Goal: Information Seeking & Learning: Find specific page/section

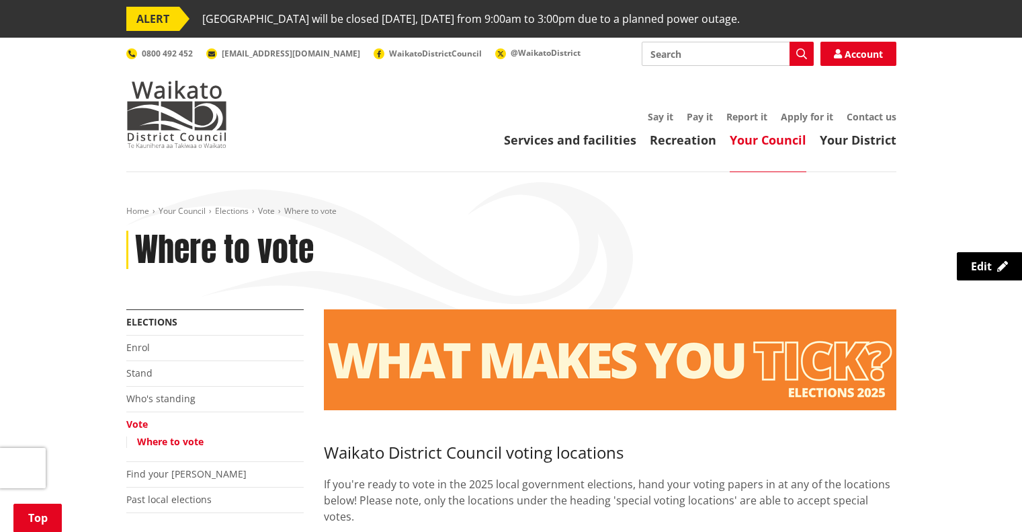
scroll to position [1824, 0]
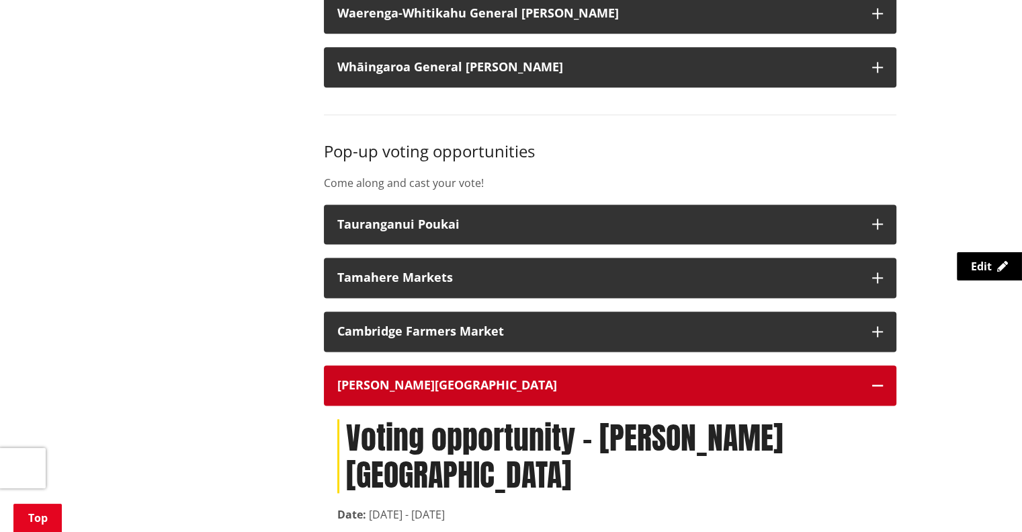
click at [406, 393] on button "Hamilton Airport" at bounding box center [610, 385] width 573 height 40
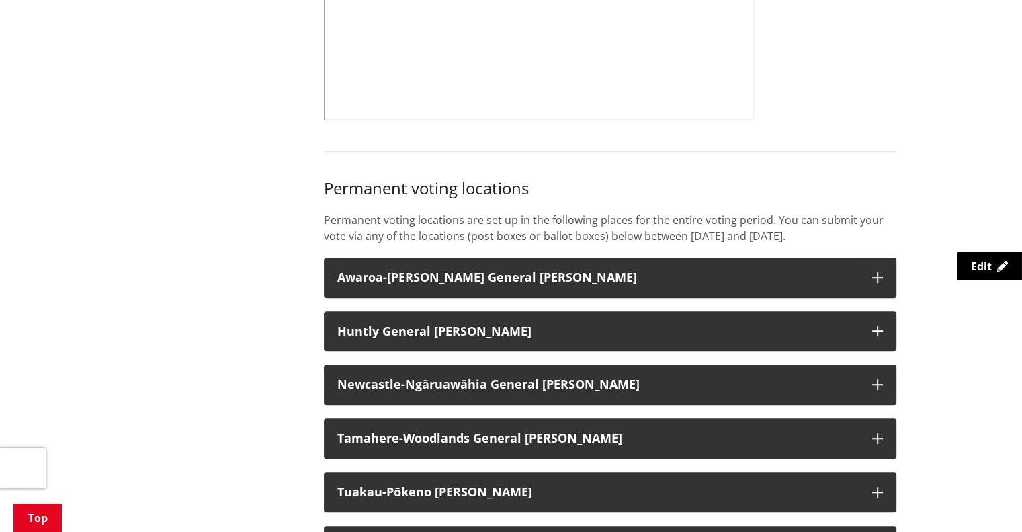
scroll to position [0, 0]
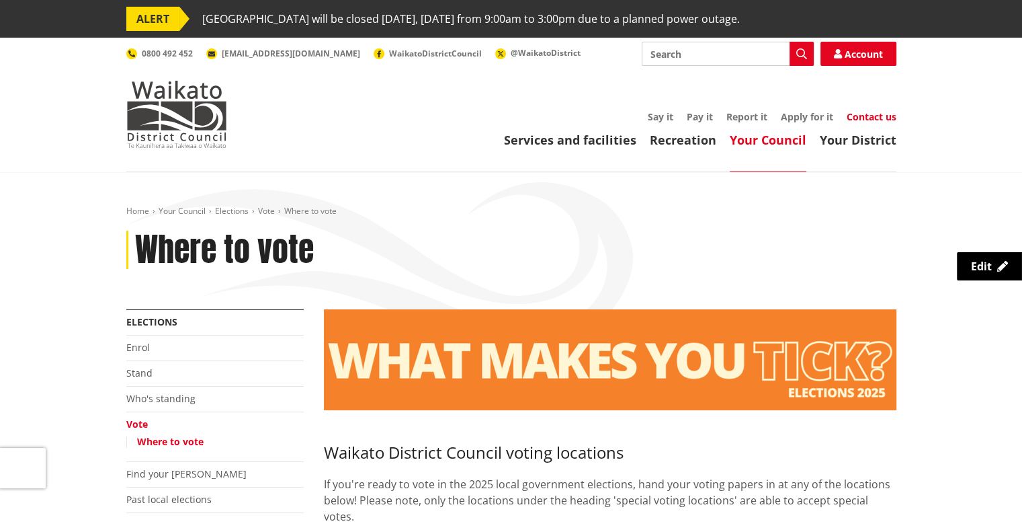
click at [858, 117] on link "Contact us" at bounding box center [872, 116] width 50 height 13
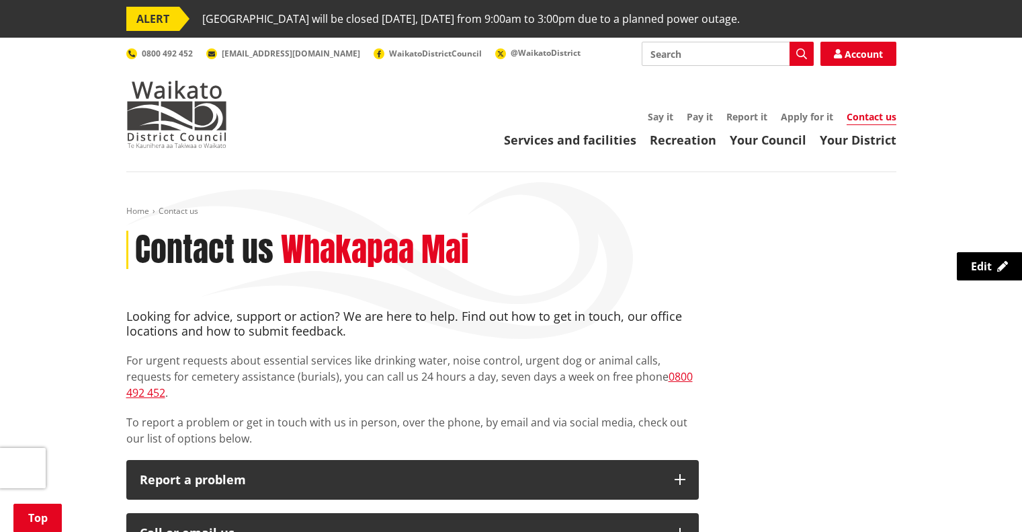
scroll to position [363, 0]
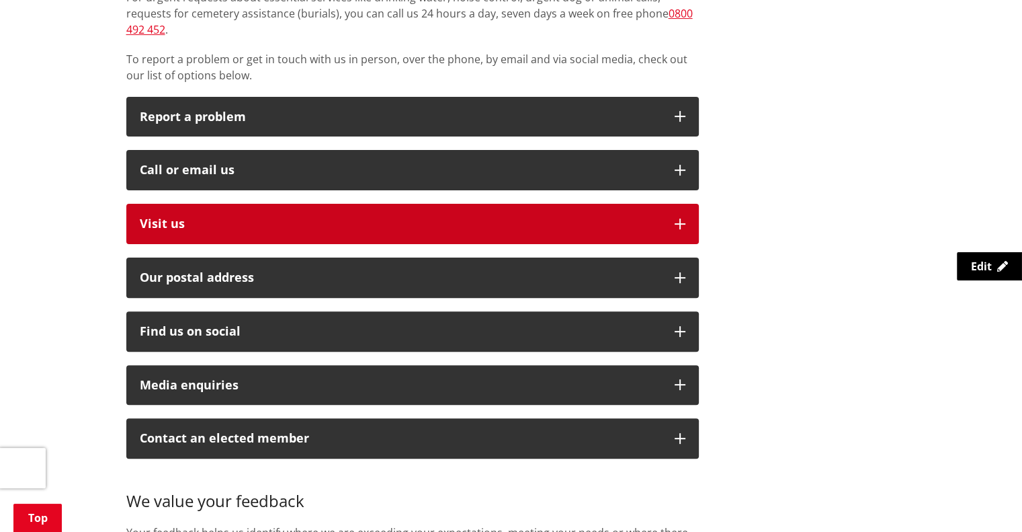
click at [366, 217] on p "Visit us" at bounding box center [401, 223] width 522 height 13
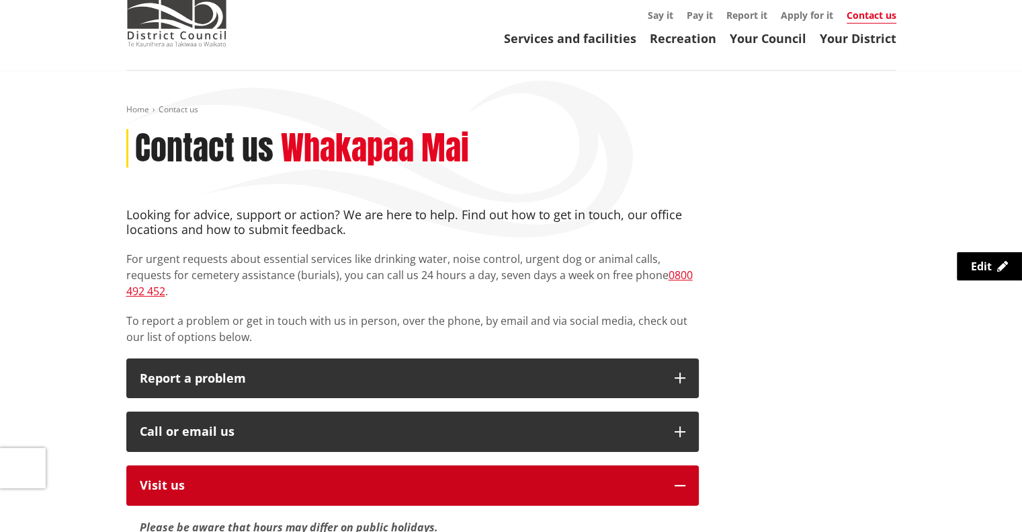
scroll to position [0, 0]
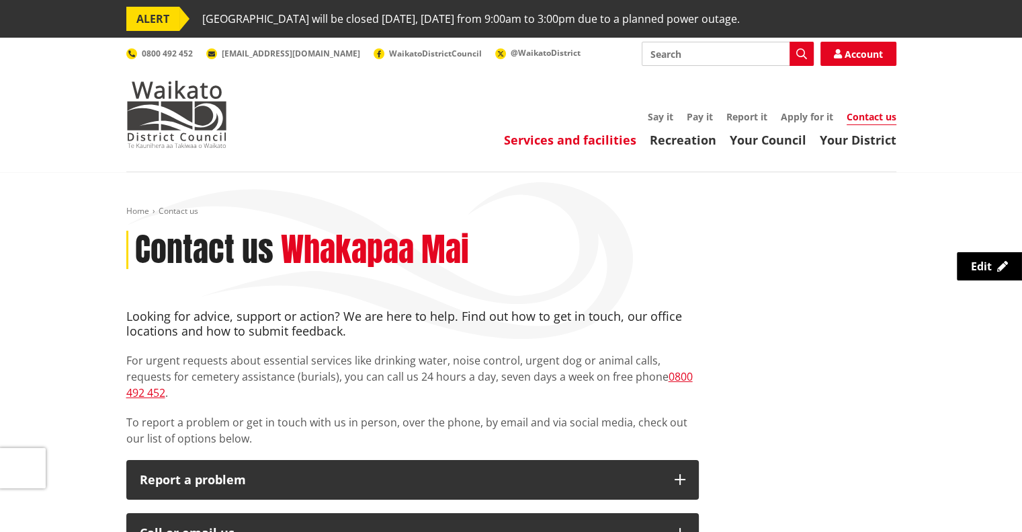
click at [570, 136] on link "Services and facilities" at bounding box center [570, 140] width 132 height 16
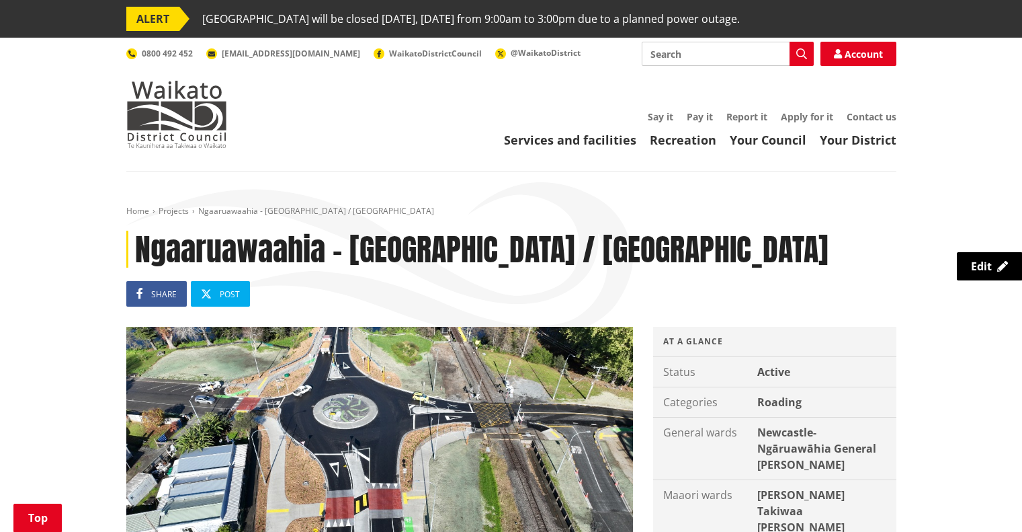
scroll to position [976, 0]
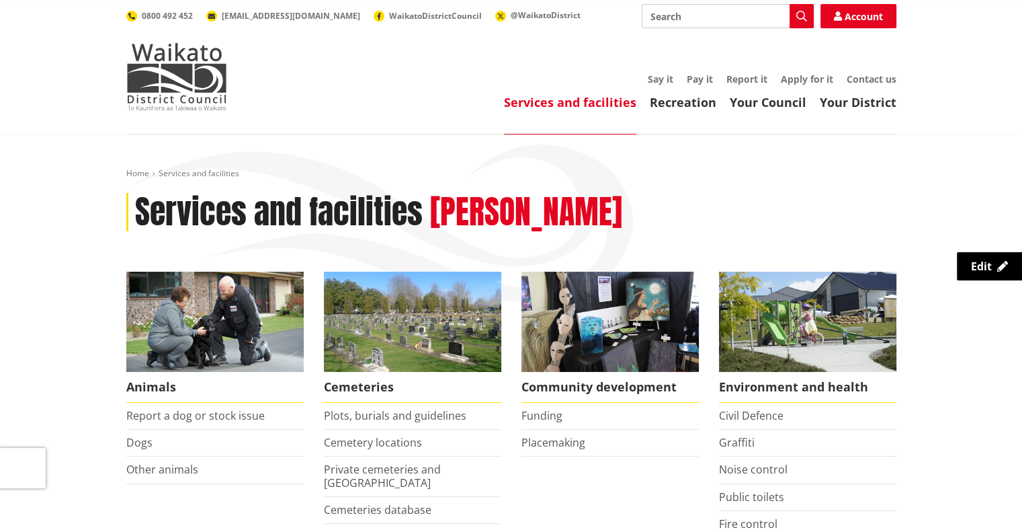
scroll to position [37, 0]
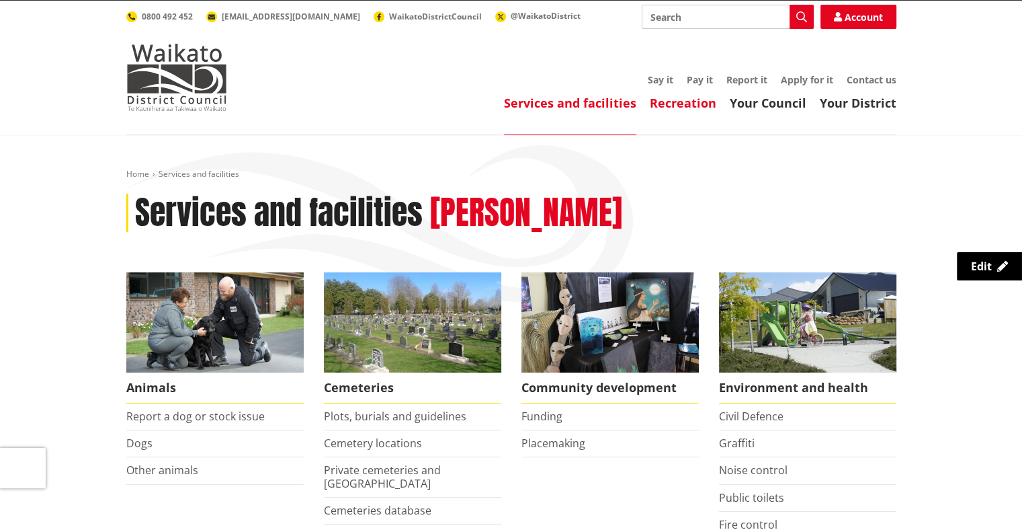
click at [704, 97] on link "Recreation" at bounding box center [683, 103] width 67 height 16
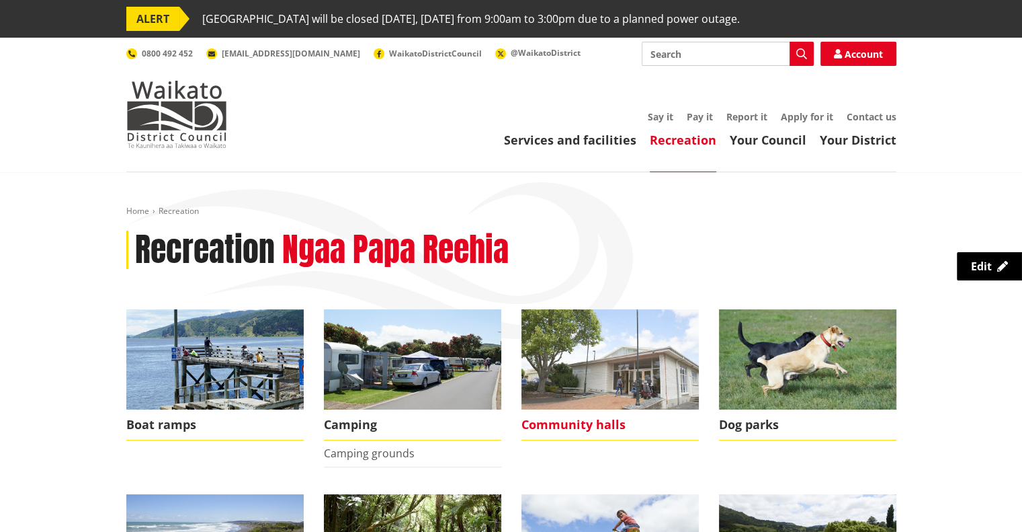
click at [600, 417] on span "Community halls" at bounding box center [610, 424] width 177 height 31
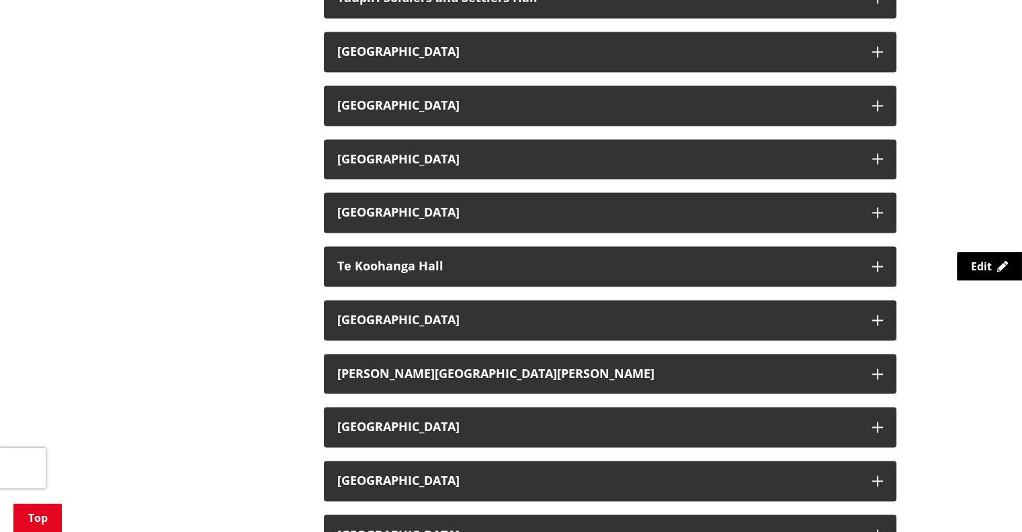
scroll to position [2069, 0]
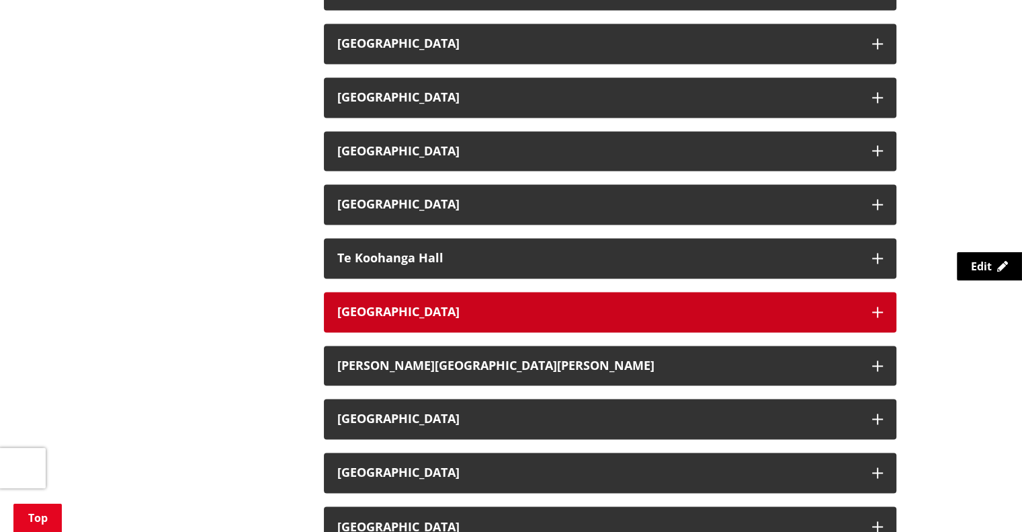
click at [586, 309] on h3 "[GEOGRAPHIC_DATA]" at bounding box center [598, 311] width 522 height 13
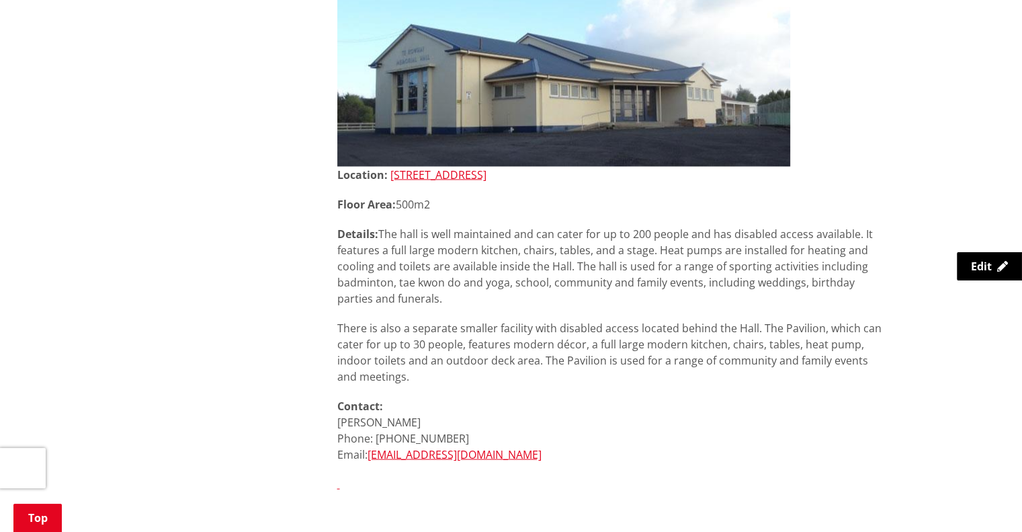
scroll to position [2420, 0]
click at [487, 171] on link "[STREET_ADDRESS]" at bounding box center [439, 173] width 96 height 15
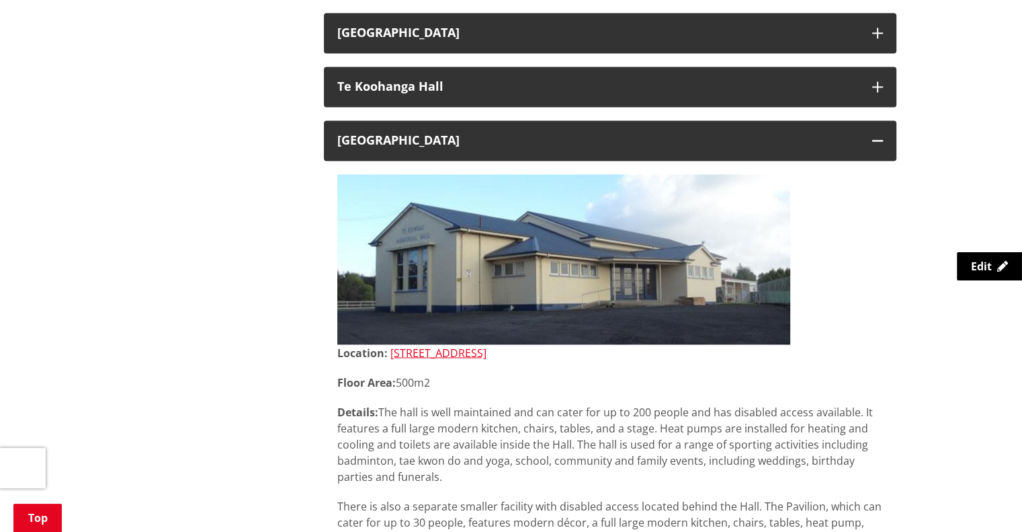
scroll to position [2239, 0]
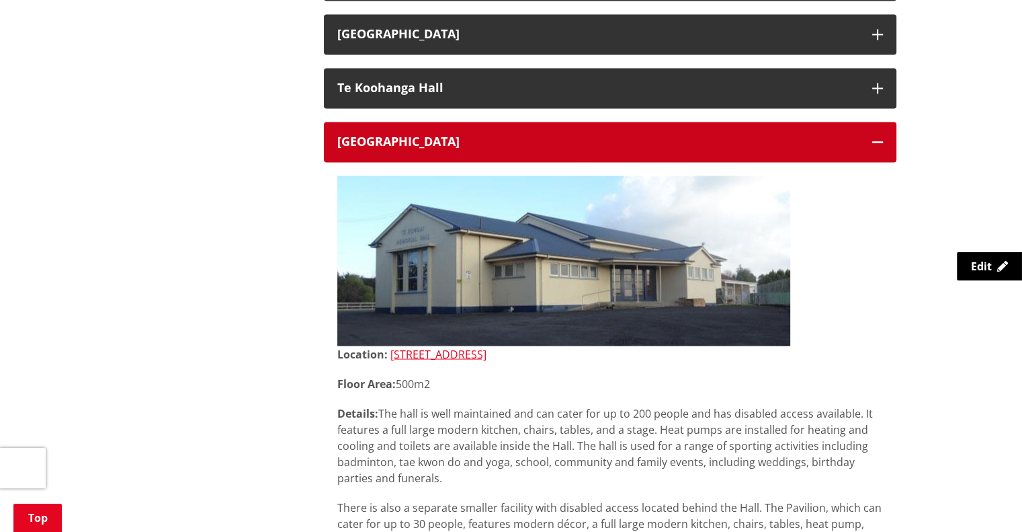
click at [467, 136] on h3 "[GEOGRAPHIC_DATA]" at bounding box center [598, 141] width 522 height 13
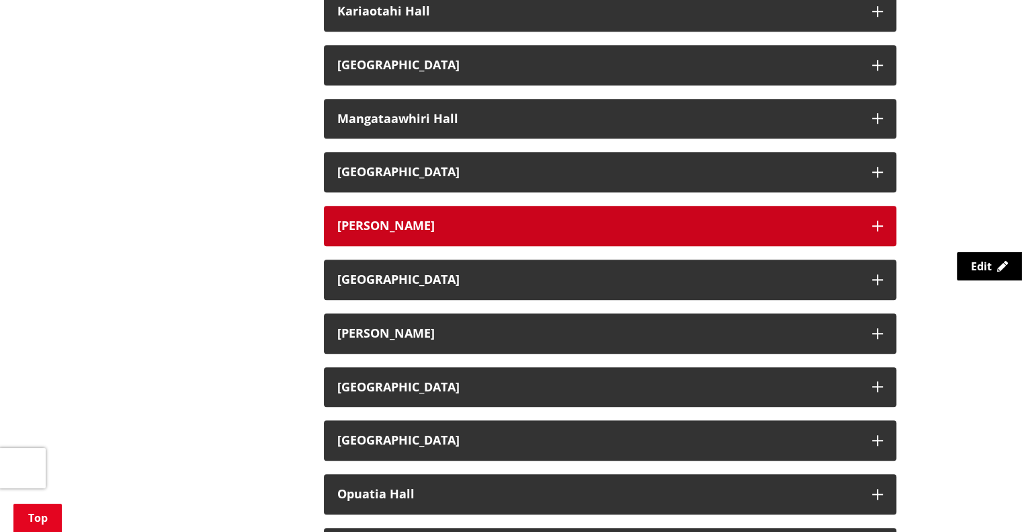
scroll to position [1028, 0]
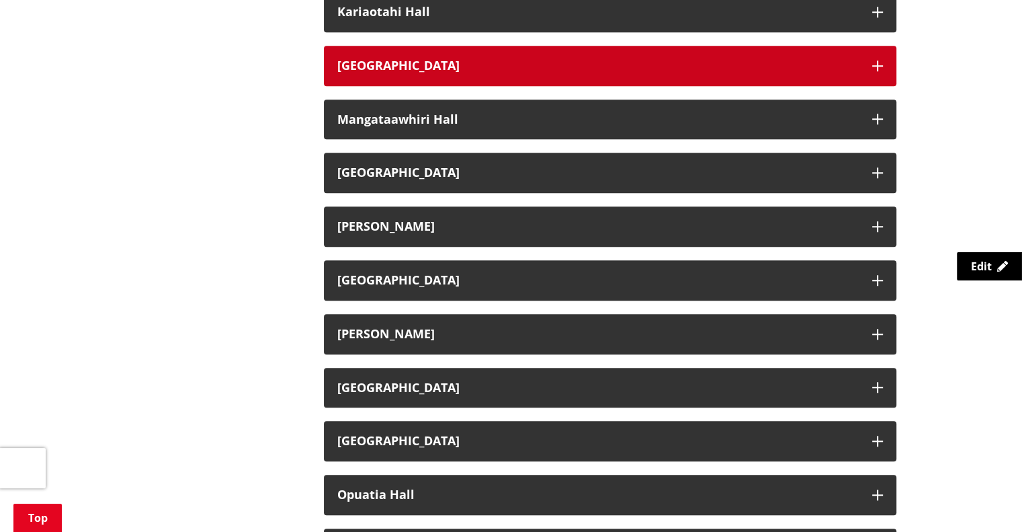
click at [448, 71] on h3 "[GEOGRAPHIC_DATA]" at bounding box center [598, 65] width 522 height 13
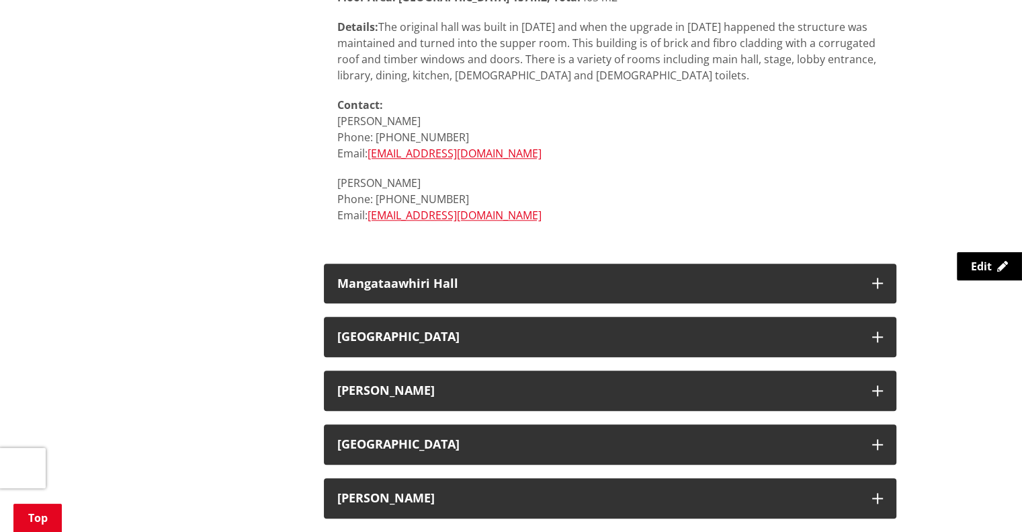
scroll to position [1385, 0]
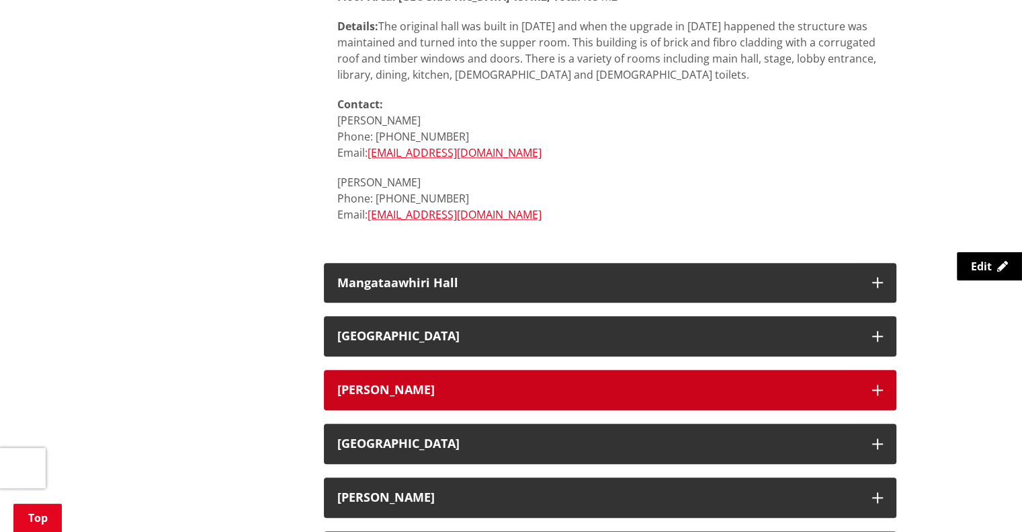
click at [473, 395] on h3 "[PERSON_NAME]" at bounding box center [598, 389] width 522 height 13
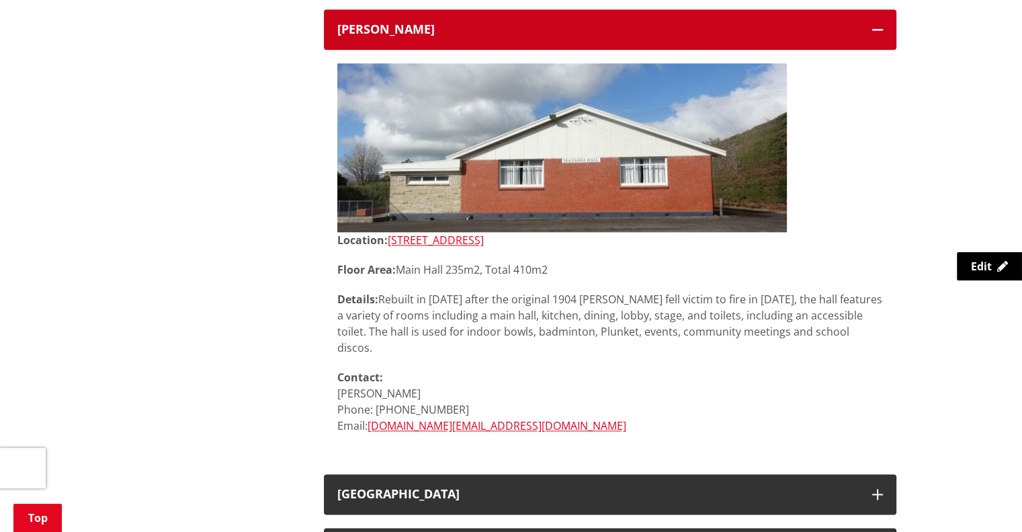
scroll to position [1745, 0]
click at [402, 28] on h3 "[PERSON_NAME]" at bounding box center [598, 29] width 522 height 13
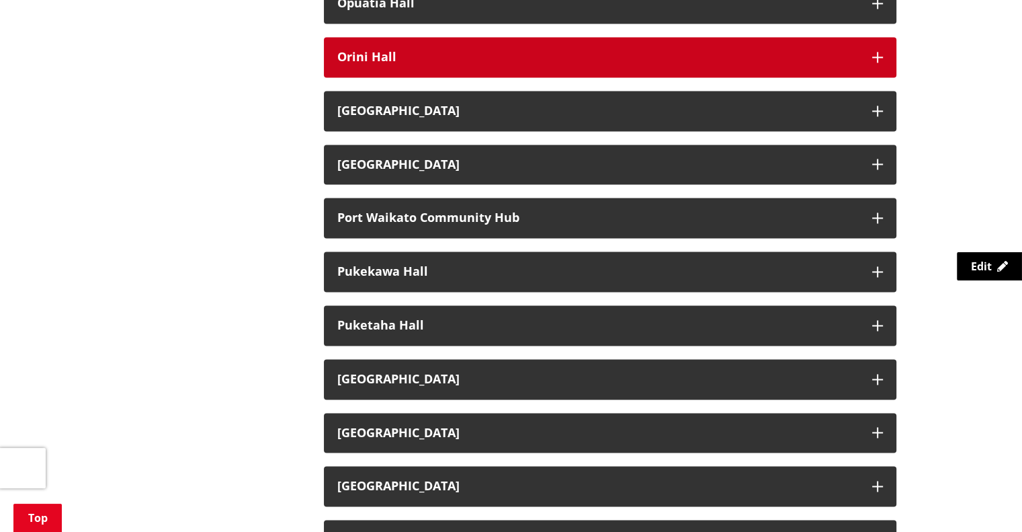
scroll to position [2040, 0]
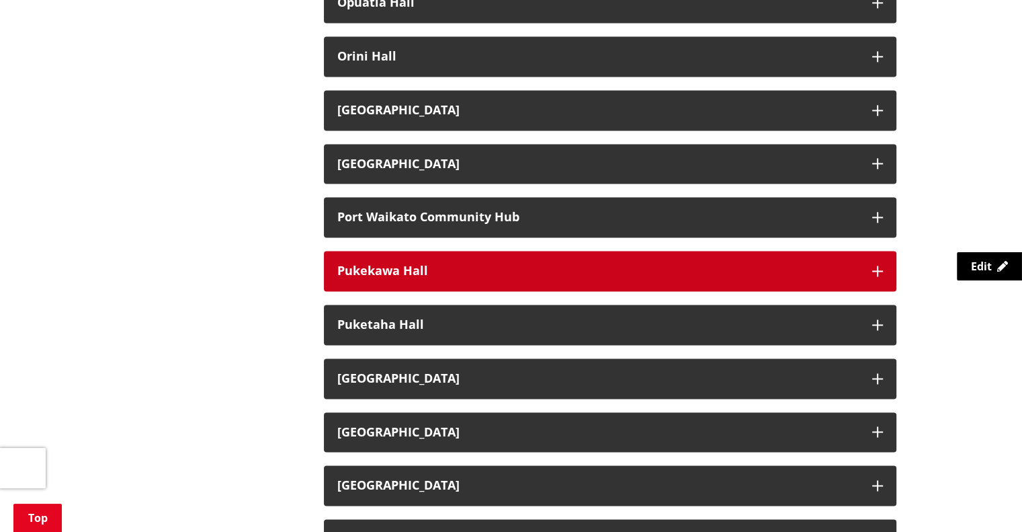
click at [462, 270] on h3 "Pukekawa Hall" at bounding box center [598, 270] width 522 height 13
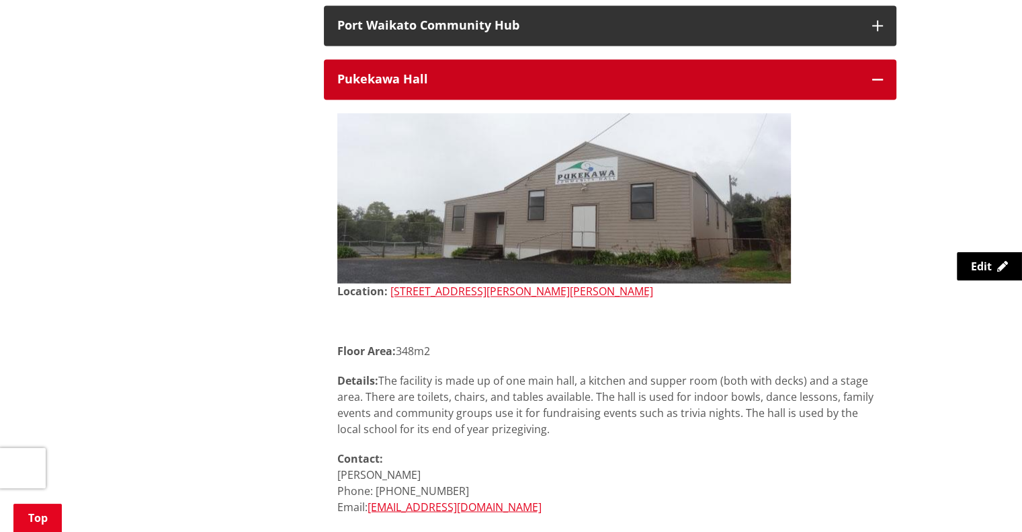
scroll to position [2231, 0]
